Goal: Task Accomplishment & Management: Manage account settings

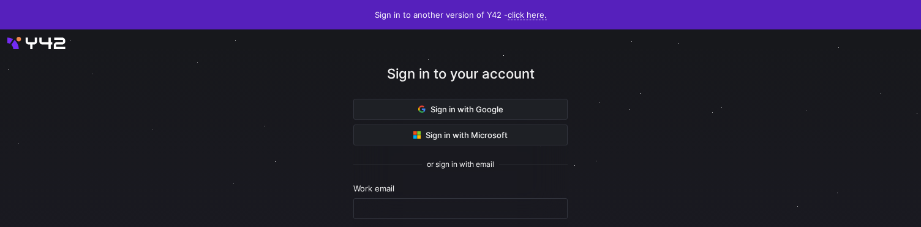
scroll to position [156, 0]
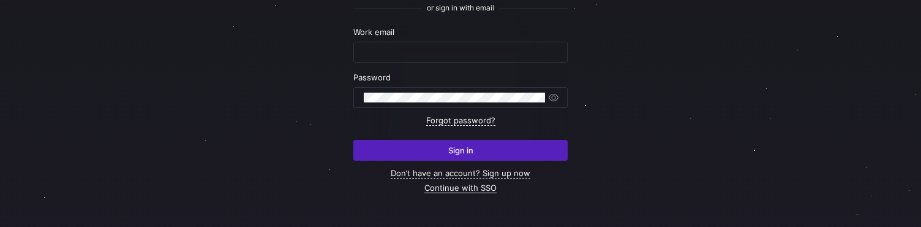
click at [454, 185] on link "Continue with SSO" at bounding box center [460, 188] width 72 height 10
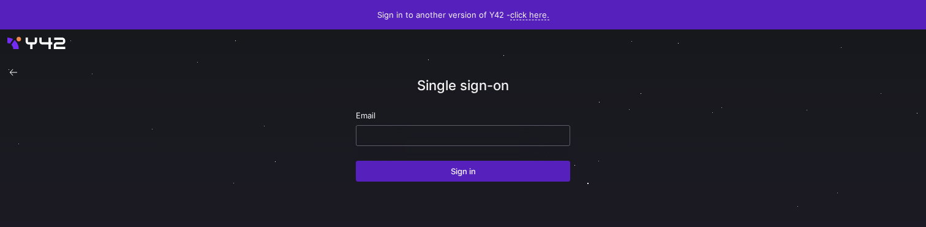
click at [427, 135] on input "email" at bounding box center [463, 135] width 194 height 10
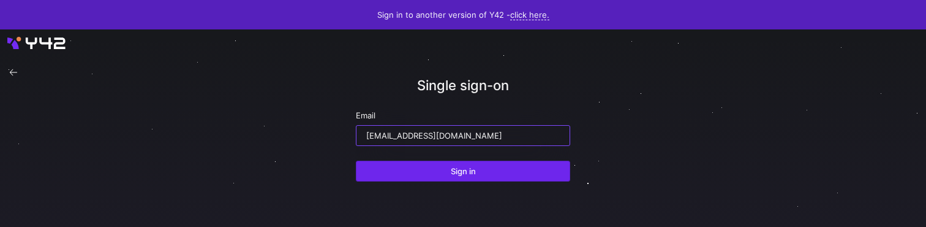
type input "ppatida2@cisco.com"
click at [451, 169] on span "Sign in" at bounding box center [463, 171] width 25 height 10
